Goal: Navigation & Orientation: Find specific page/section

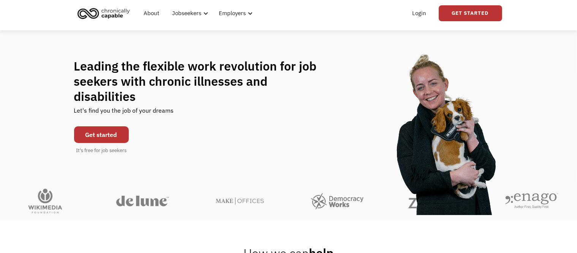
scroll to position [40, 0]
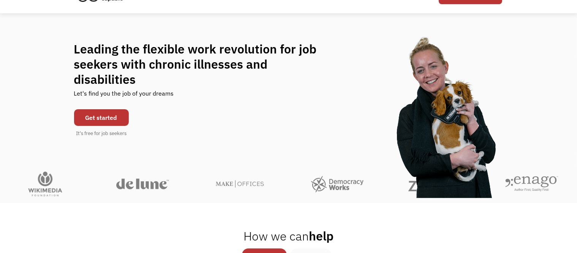
click at [103, 109] on link "Get started" at bounding box center [101, 117] width 55 height 17
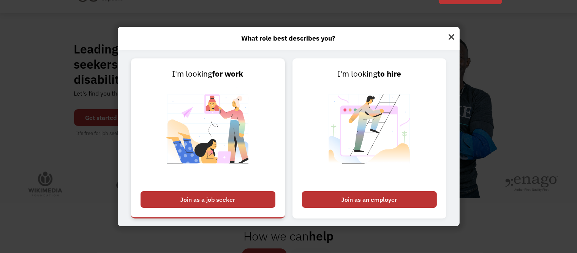
click at [256, 204] on div "Join as a job seeker" at bounding box center [207, 199] width 135 height 17
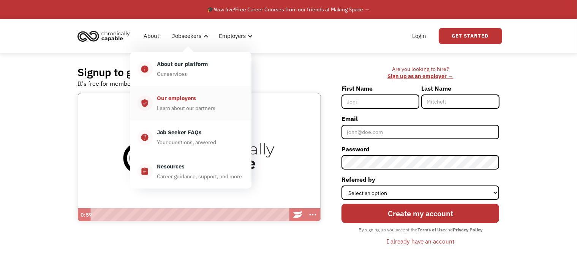
click at [186, 101] on div "Our employers" at bounding box center [176, 98] width 39 height 9
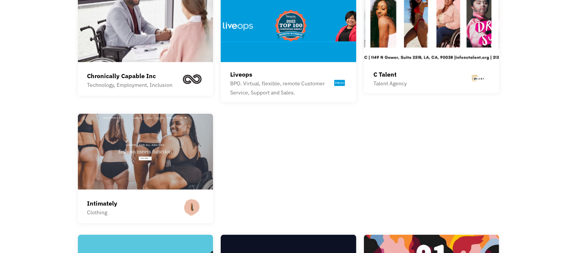
scroll to position [1122, 0]
